Goal: Task Accomplishment & Management: Use online tool/utility

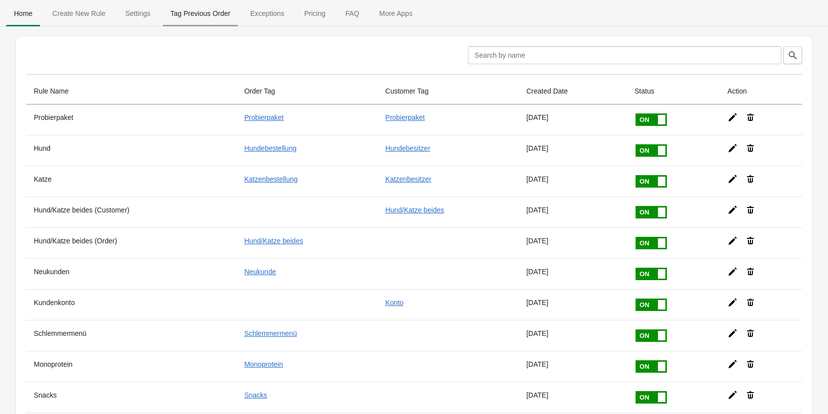
click at [194, 13] on span "Tag Previous Order" at bounding box center [201, 13] width 76 height 18
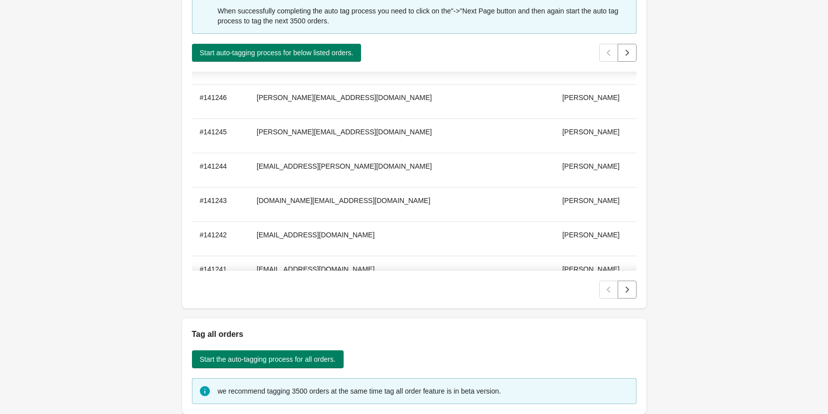
scroll to position [99, 0]
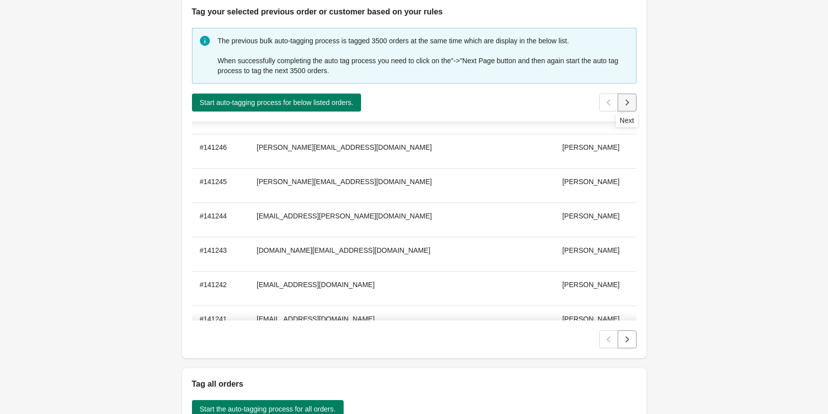
click at [624, 103] on icon "Next" at bounding box center [627, 102] width 10 height 10
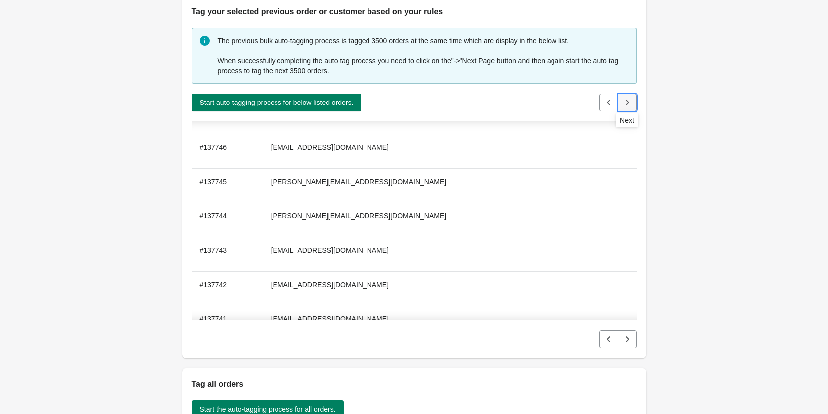
click at [629, 106] on icon "Next" at bounding box center [627, 102] width 10 height 10
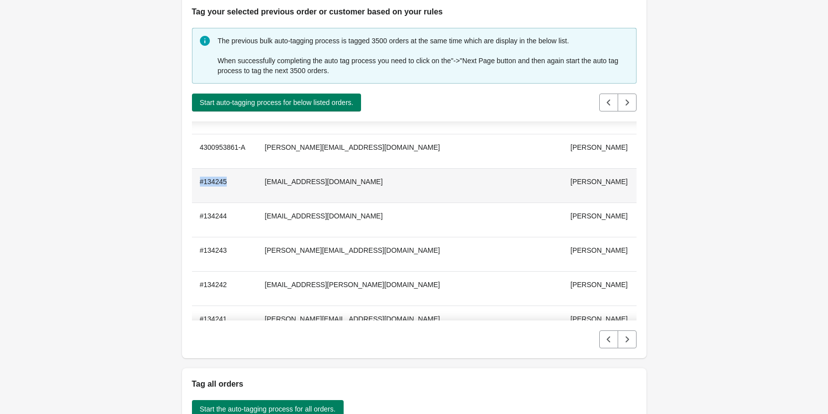
drag, startPoint x: 225, startPoint y: 183, endPoint x: 199, endPoint y: 182, distance: 25.9
click at [199, 182] on th "#134245" at bounding box center [224, 185] width 65 height 34
copy th "#134245"
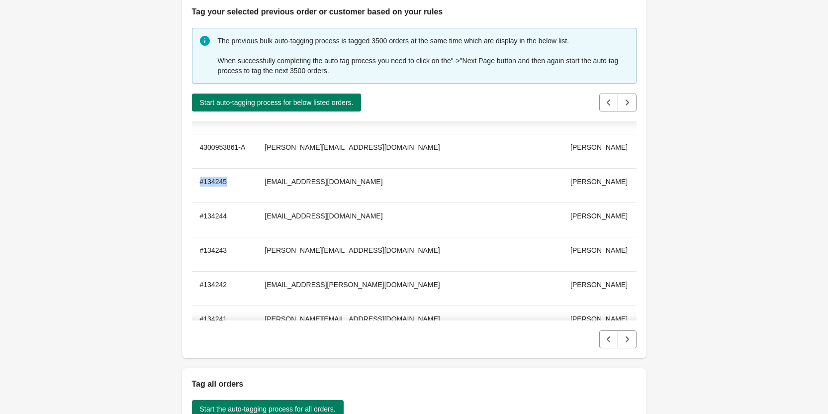
click at [701, 140] on div "Back Bulk Order Or Customer Tag The process will take some time to tag your ord…" at bounding box center [414, 348] width 828 height 895
click at [333, 100] on span "Start auto-tagging process for below listed orders." at bounding box center [277, 102] width 154 height 8
